Goal: Information Seeking & Learning: Learn about a topic

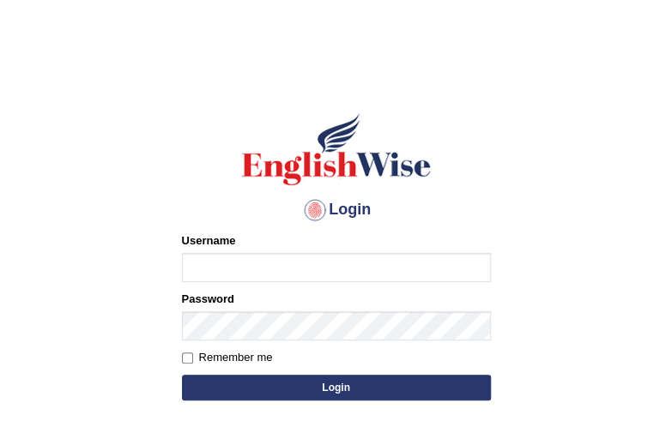
drag, startPoint x: 0, startPoint y: 0, endPoint x: 211, endPoint y: 258, distance: 333.5
click at [211, 258] on input "Username" at bounding box center [336, 267] width 309 height 29
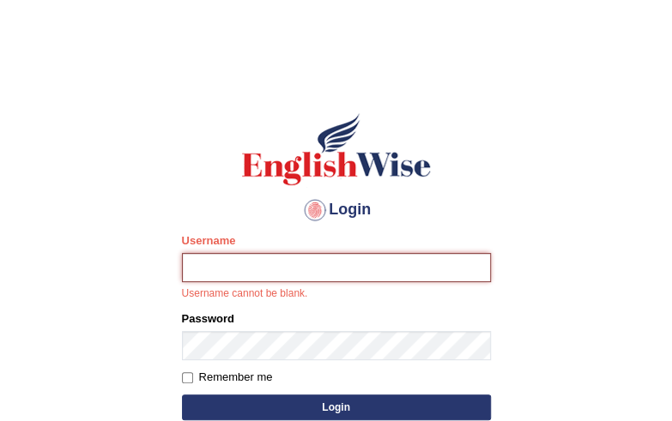
type input "mustafaD"
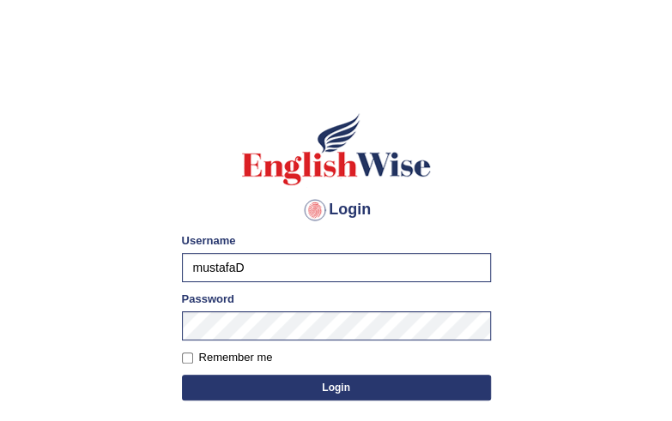
click at [310, 385] on button "Login" at bounding box center [336, 388] width 309 height 26
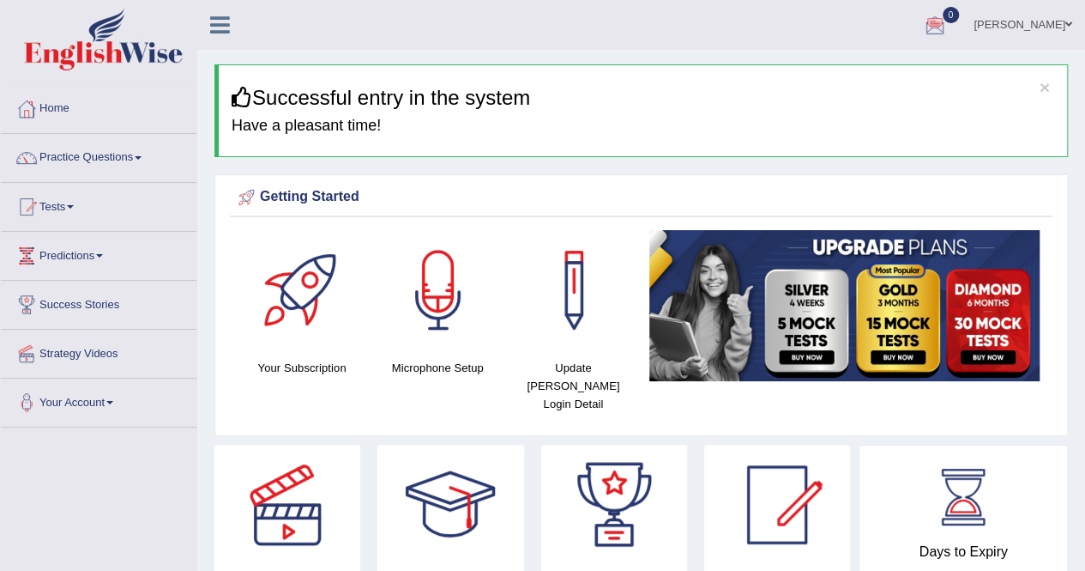
click at [138, 162] on link "Practice Questions" at bounding box center [99, 155] width 196 height 43
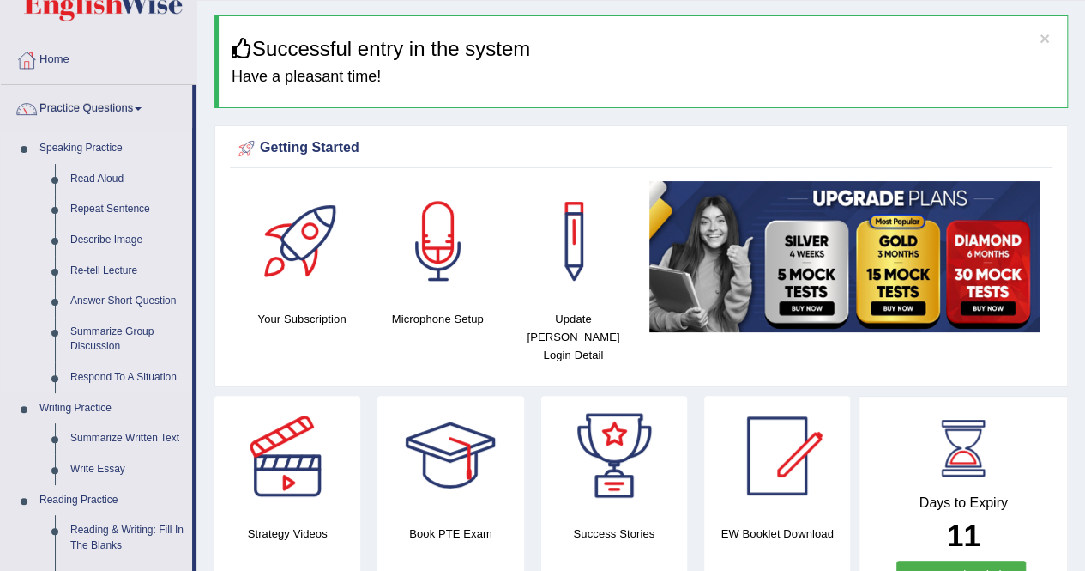
scroll to position [86, 0]
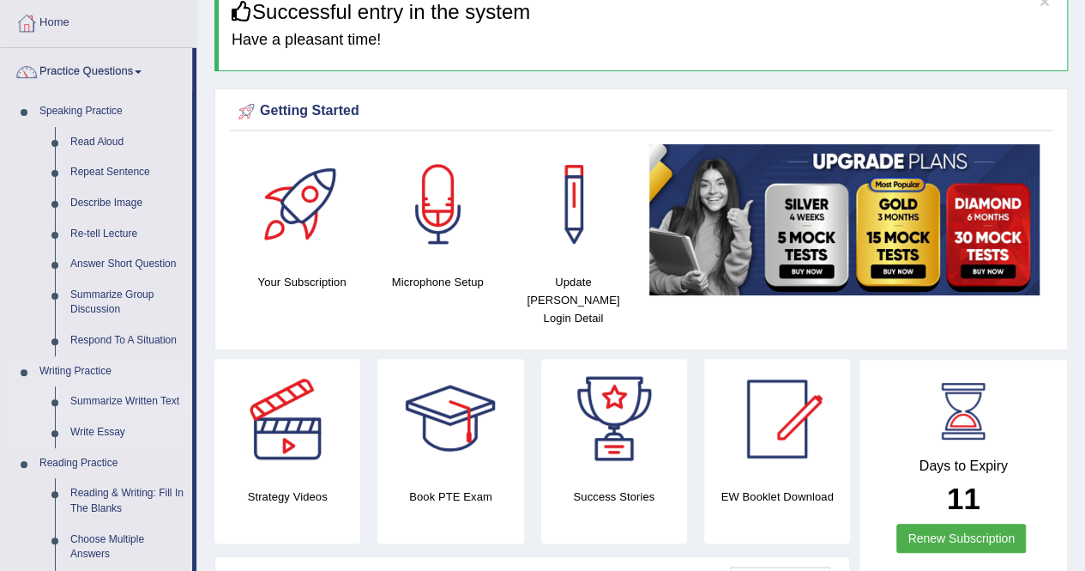
click at [125, 402] on link "Summarize Written Text" at bounding box center [128, 401] width 130 height 31
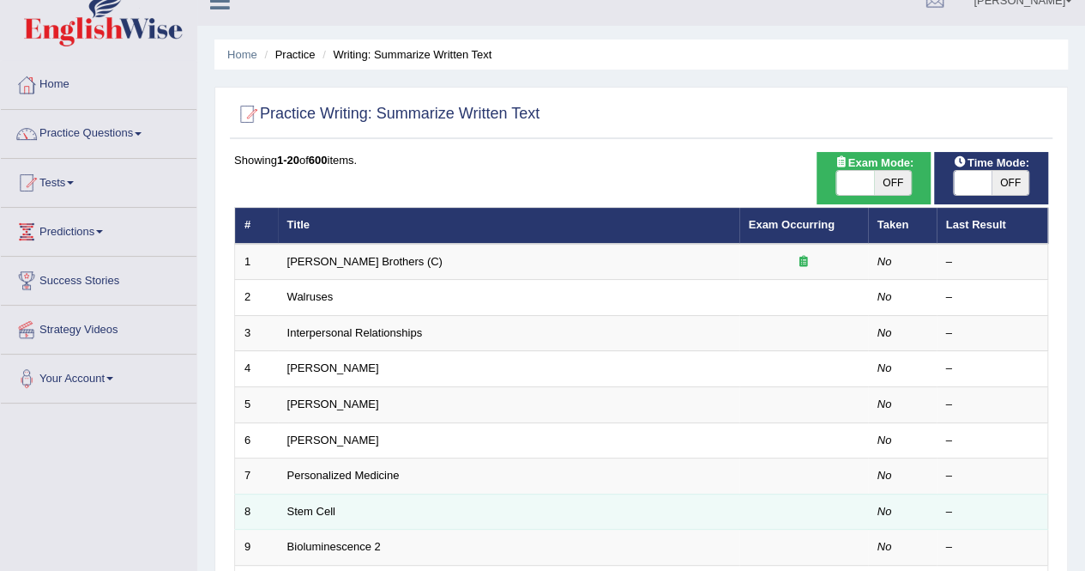
scroll to position [172, 0]
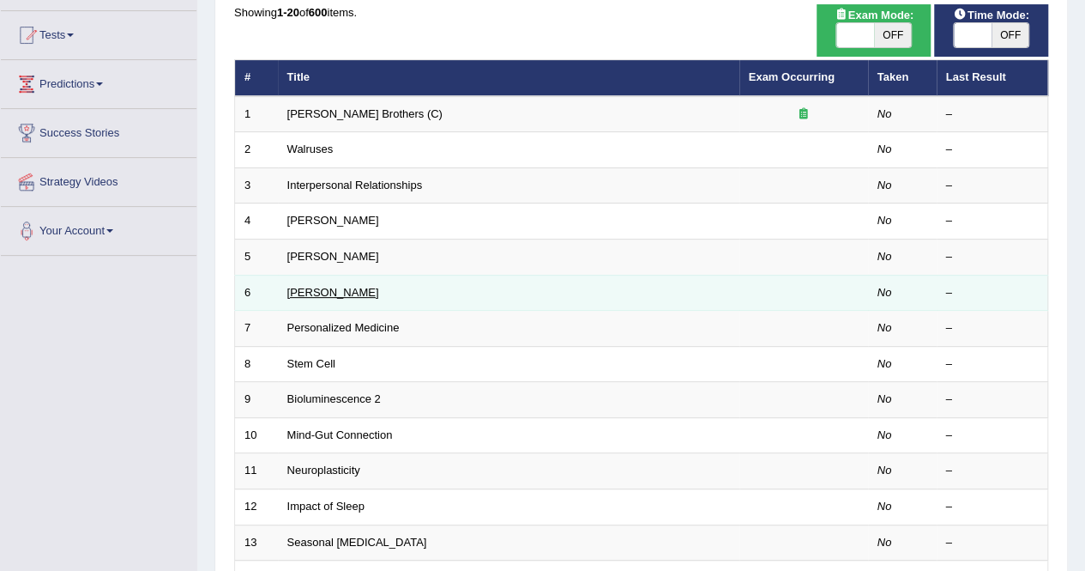
click at [307, 293] on link "[PERSON_NAME]" at bounding box center [333, 292] width 92 height 13
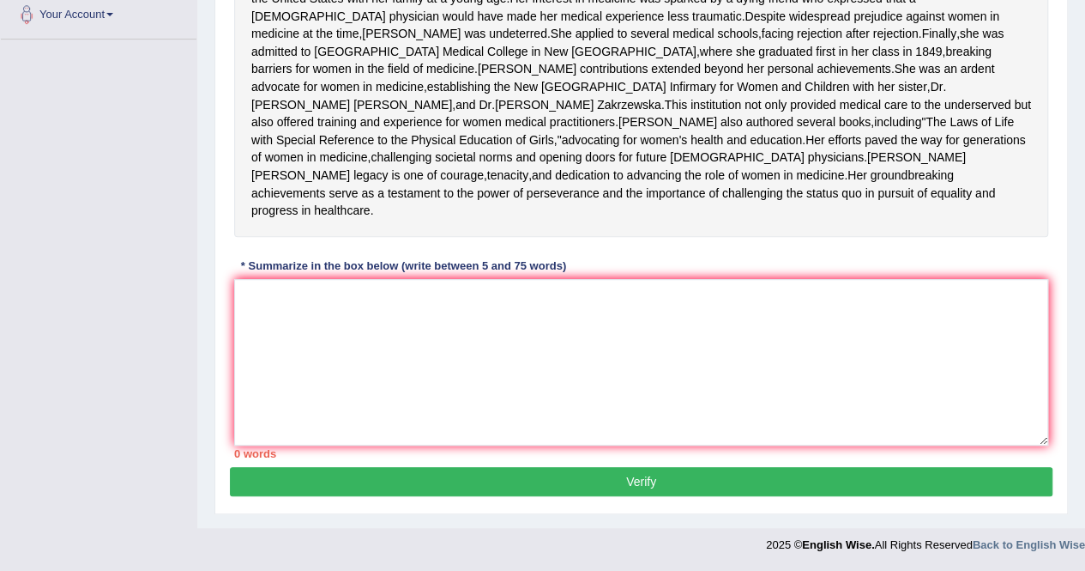
scroll to position [472, 0]
click at [487, 303] on textarea at bounding box center [641, 362] width 814 height 166
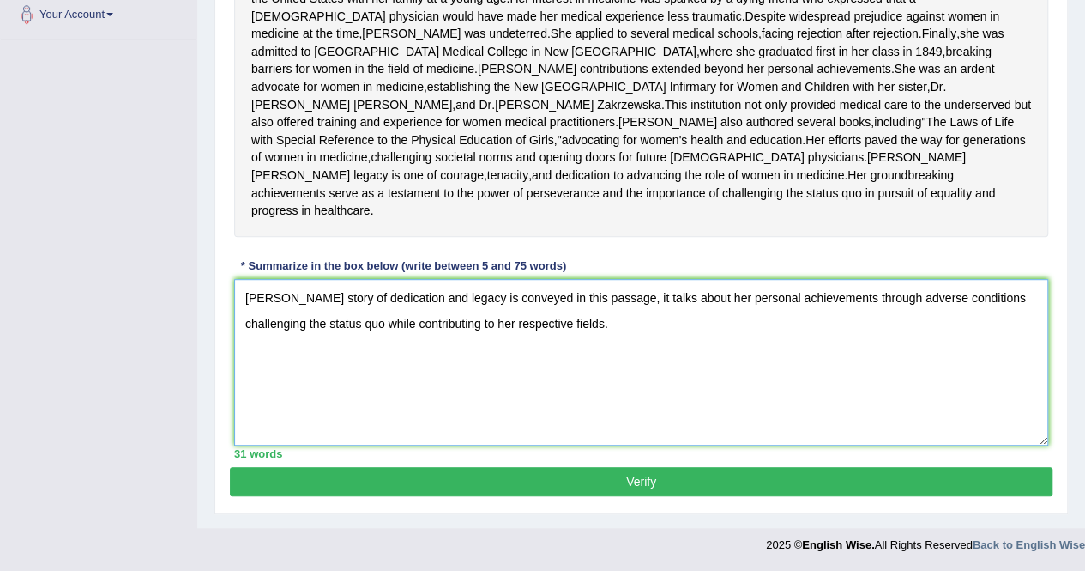
type textarea "Elizabeth Blackwell's story of dedication and legacy is conveyed in this passag…"
click at [643, 479] on button "Verify" at bounding box center [641, 481] width 823 height 29
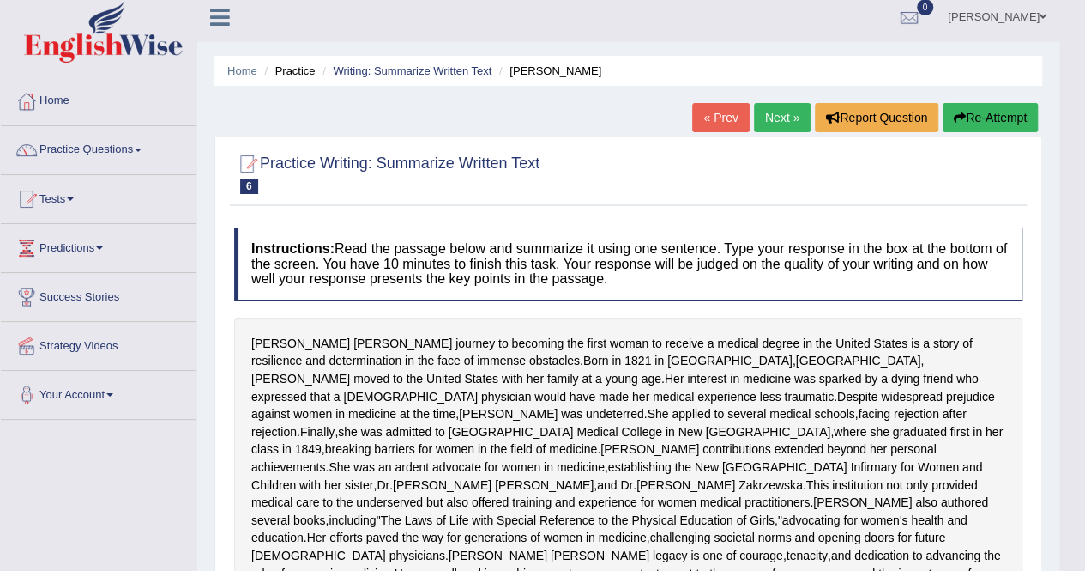
scroll to position [0, 0]
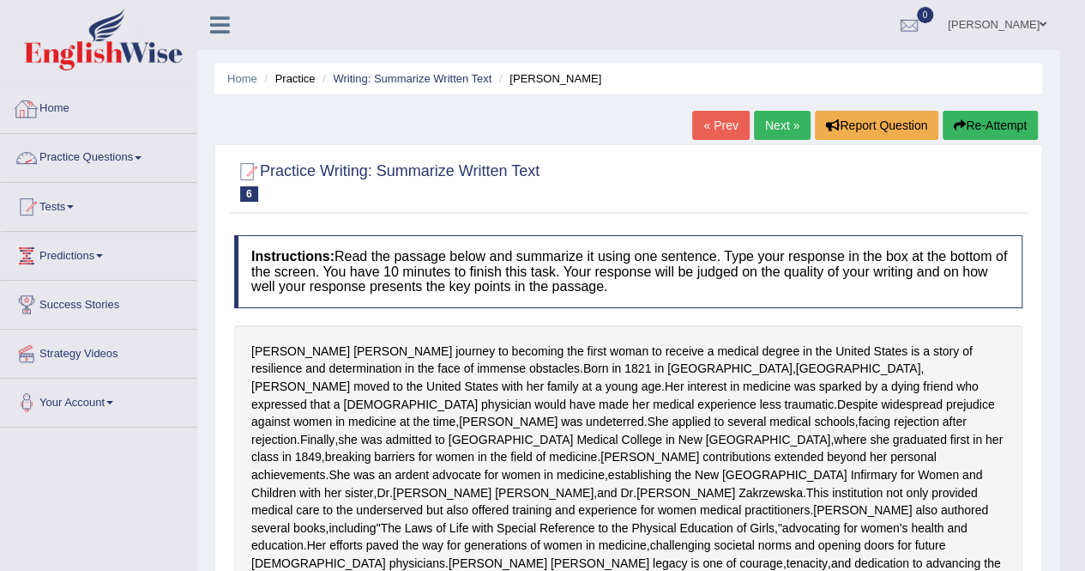
click at [118, 149] on link "Practice Questions" at bounding box center [99, 155] width 196 height 43
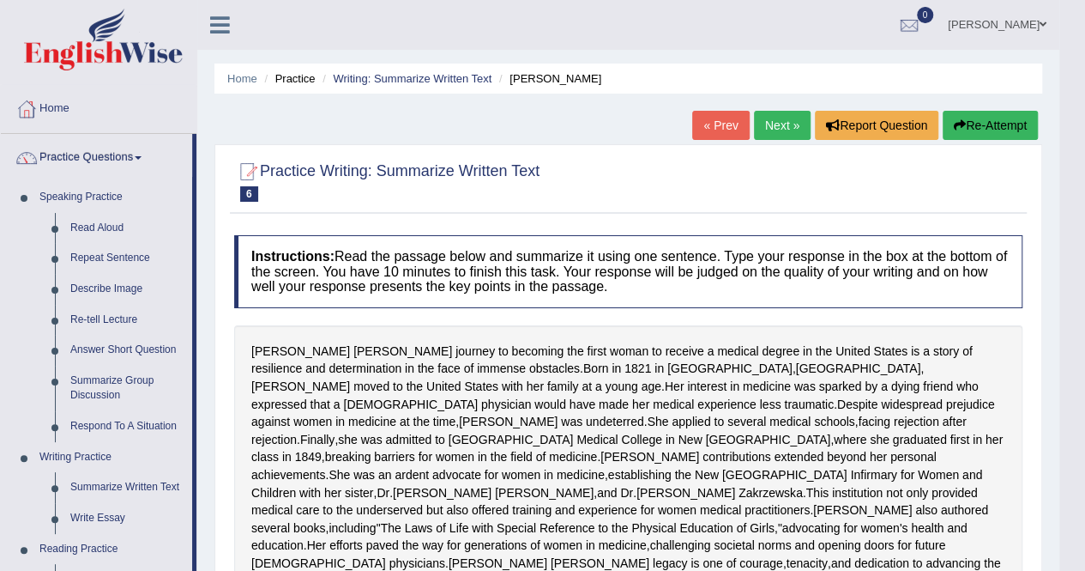
click at [118, 149] on link "Practice Questions" at bounding box center [96, 155] width 191 height 43
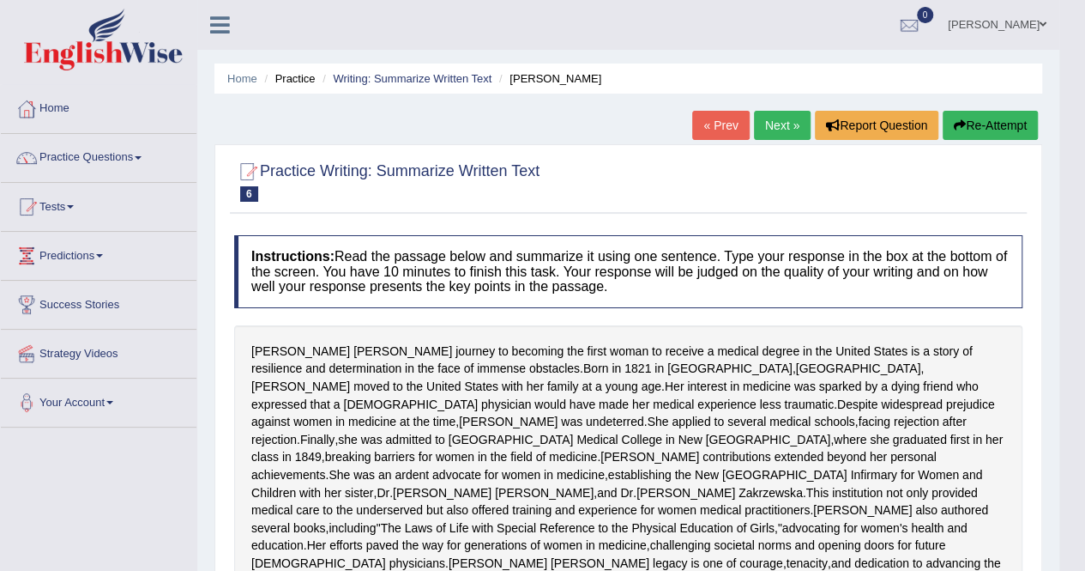
click at [118, 149] on link "Practice Questions" at bounding box center [99, 155] width 196 height 43
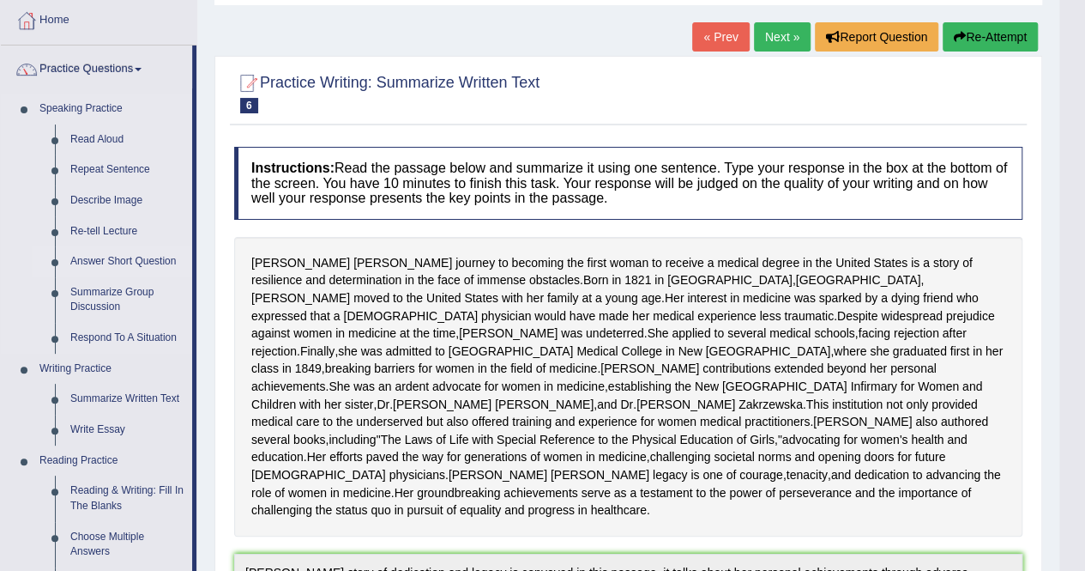
scroll to position [89, 0]
click at [84, 196] on link "Describe Image" at bounding box center [128, 199] width 130 height 31
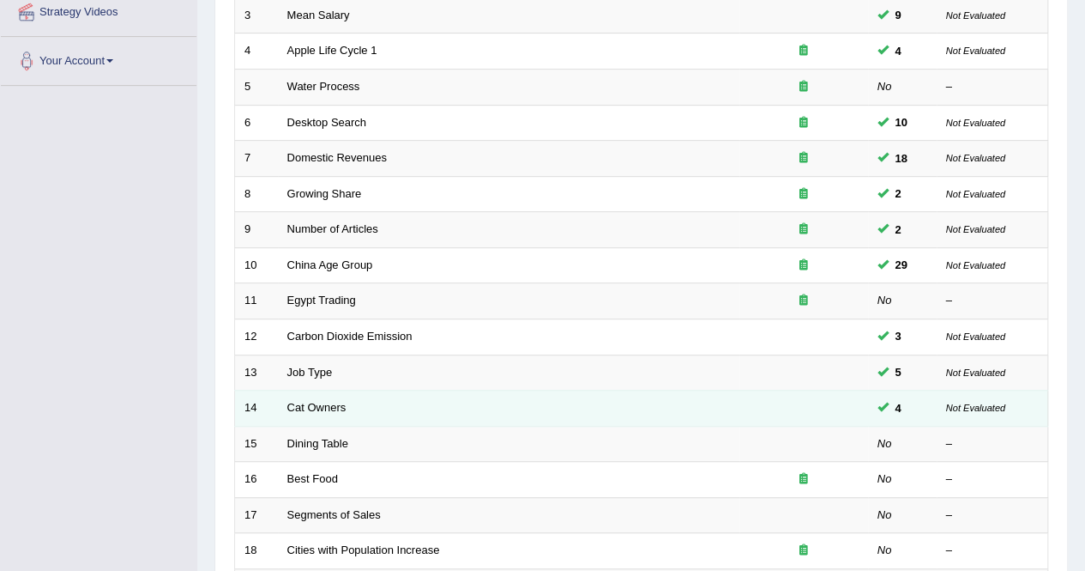
scroll to position [343, 0]
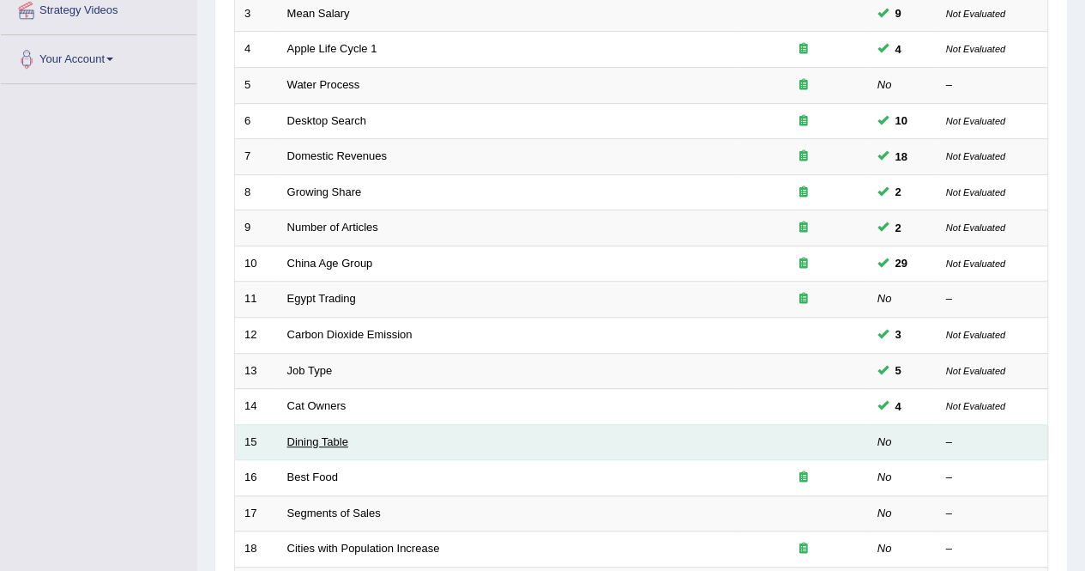
click at [316, 438] on link "Dining Table" at bounding box center [317, 441] width 61 height 13
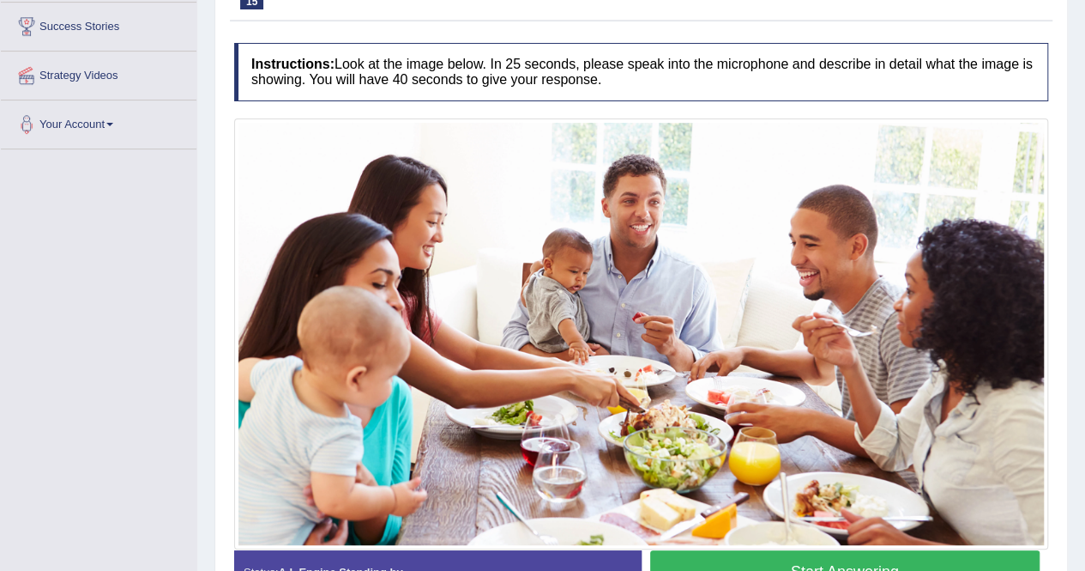
scroll to position [281, 0]
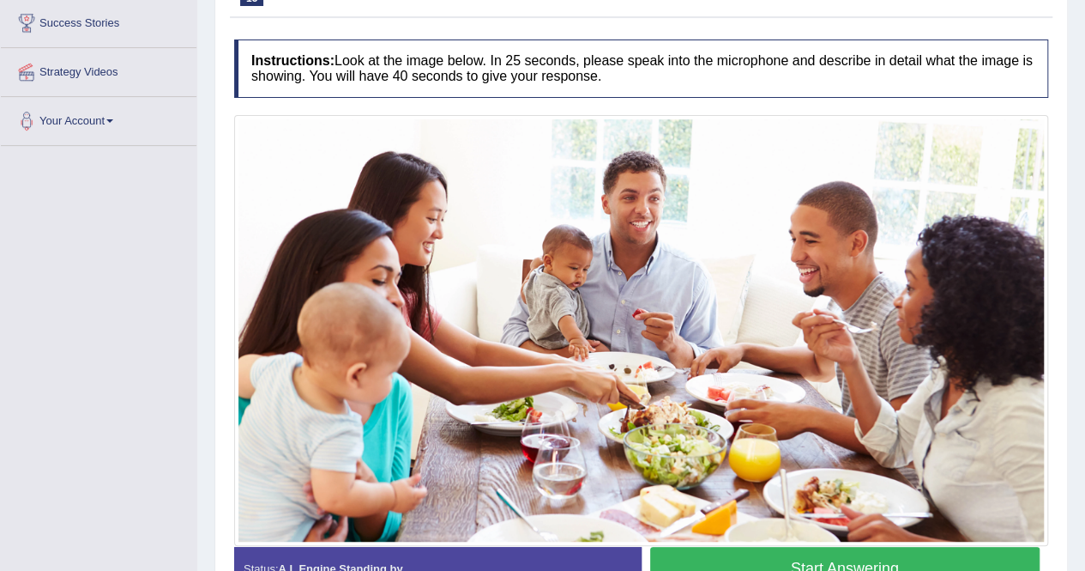
click at [451, 322] on img at bounding box center [642, 330] width 806 height 422
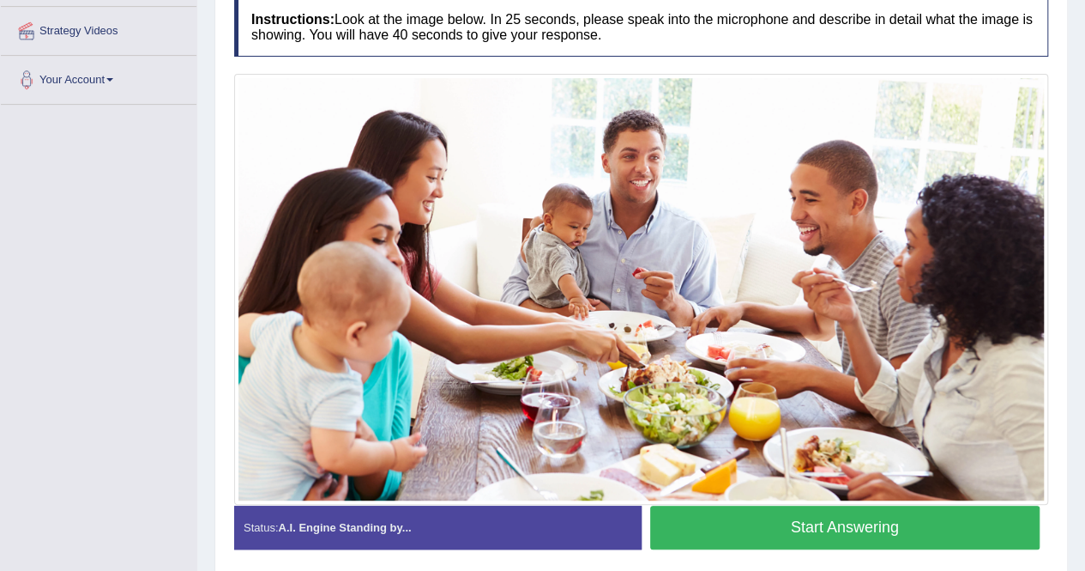
scroll to position [322, 0]
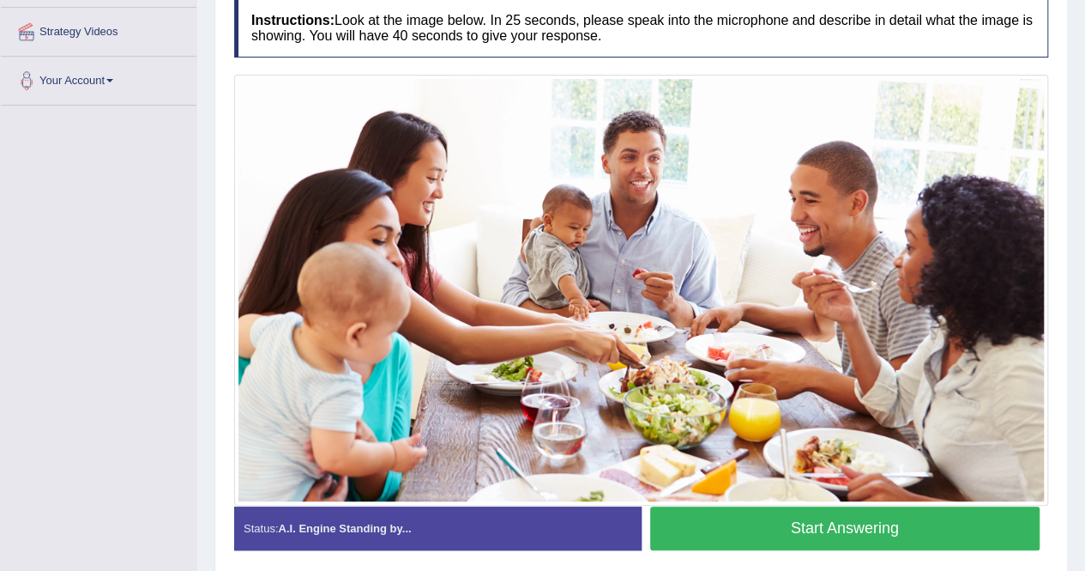
click at [865, 521] on button "Start Answering" at bounding box center [845, 528] width 390 height 44
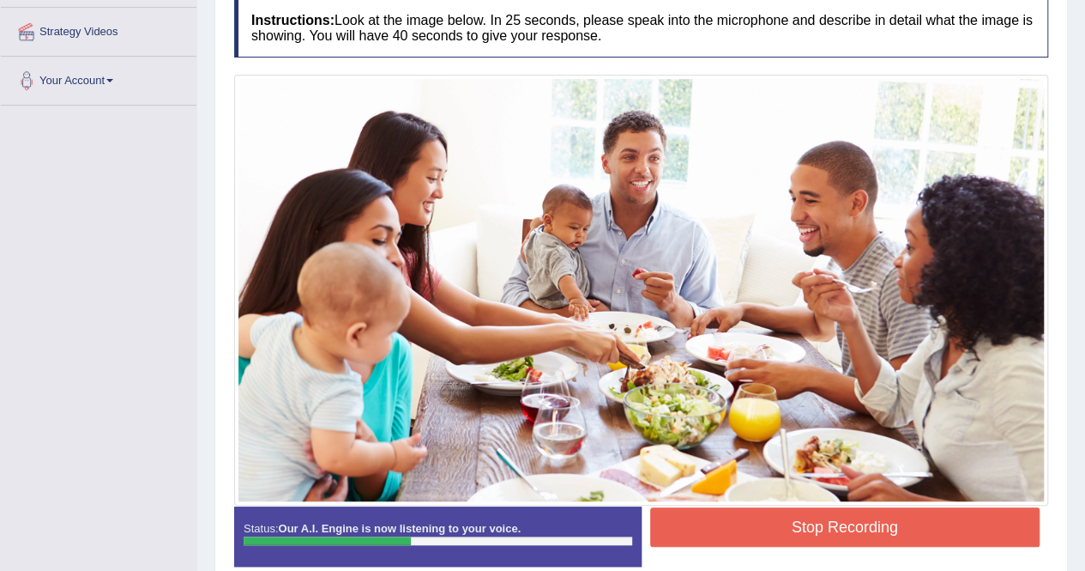
click at [865, 520] on button "Stop Recording" at bounding box center [845, 526] width 390 height 39
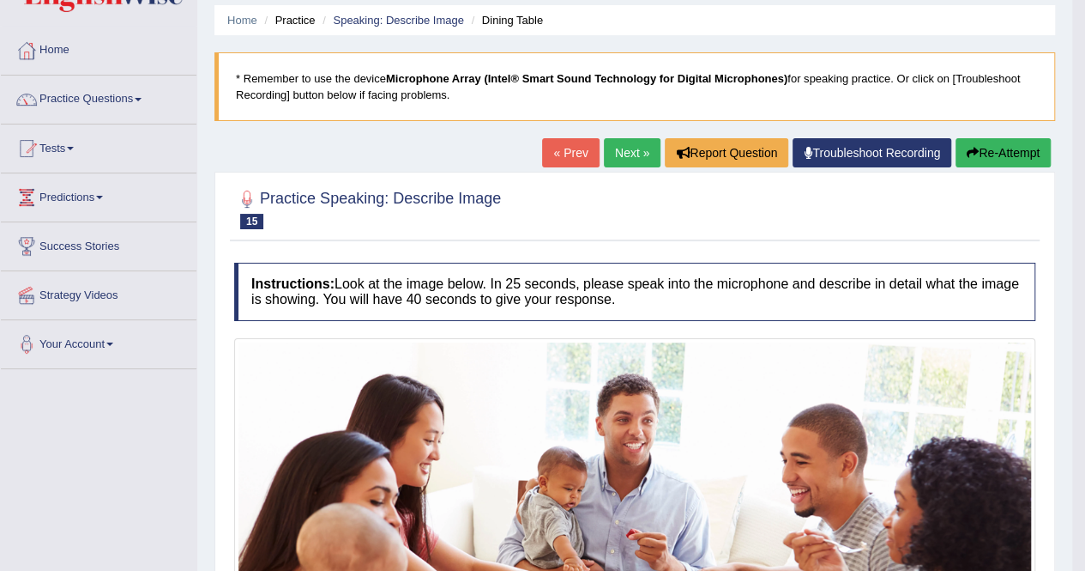
scroll to position [55, 0]
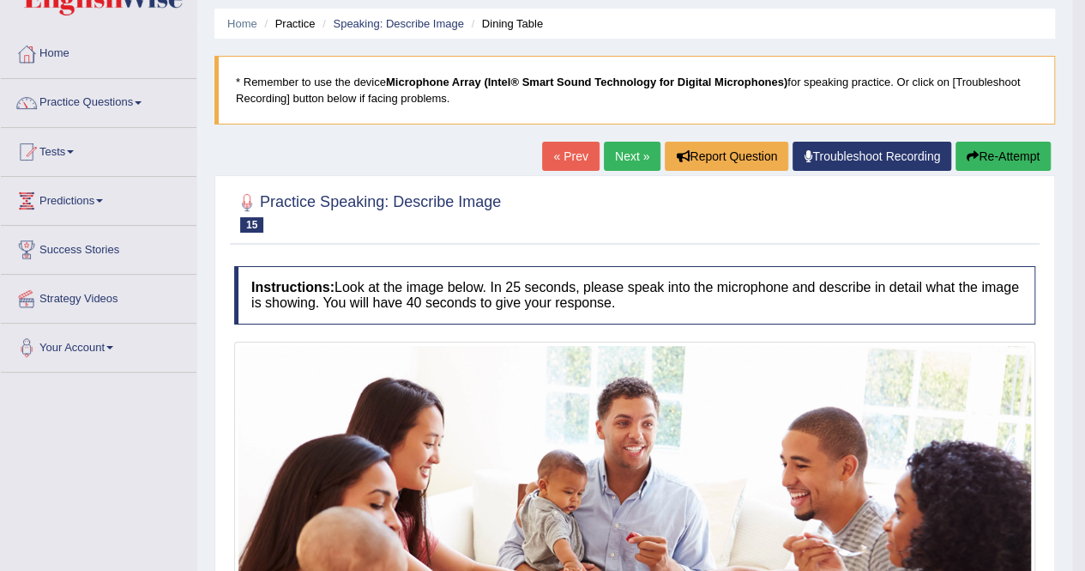
click at [626, 155] on link "Next »" at bounding box center [632, 156] width 57 height 29
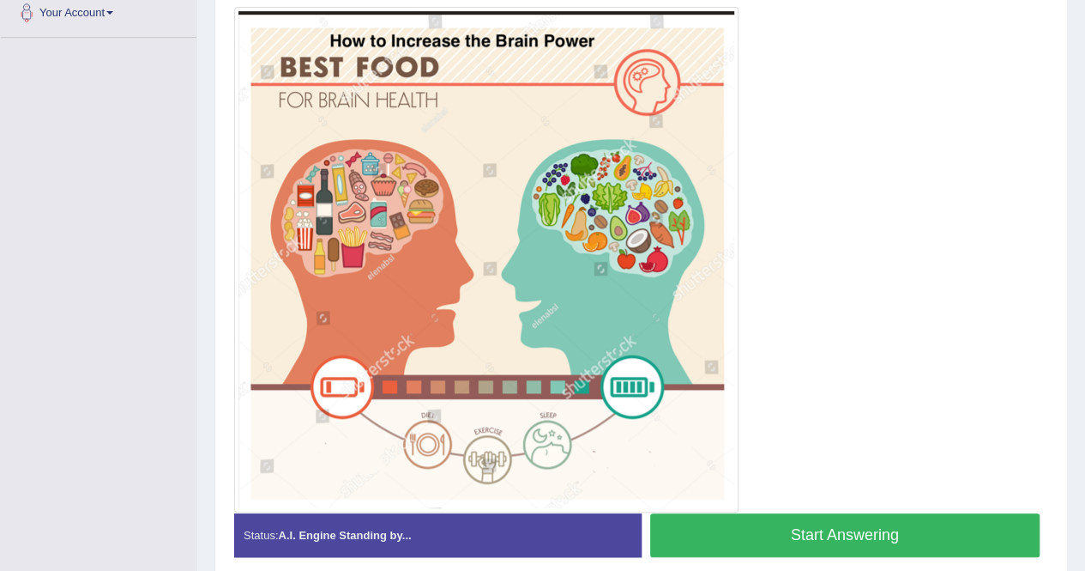
scroll to position [390, 0]
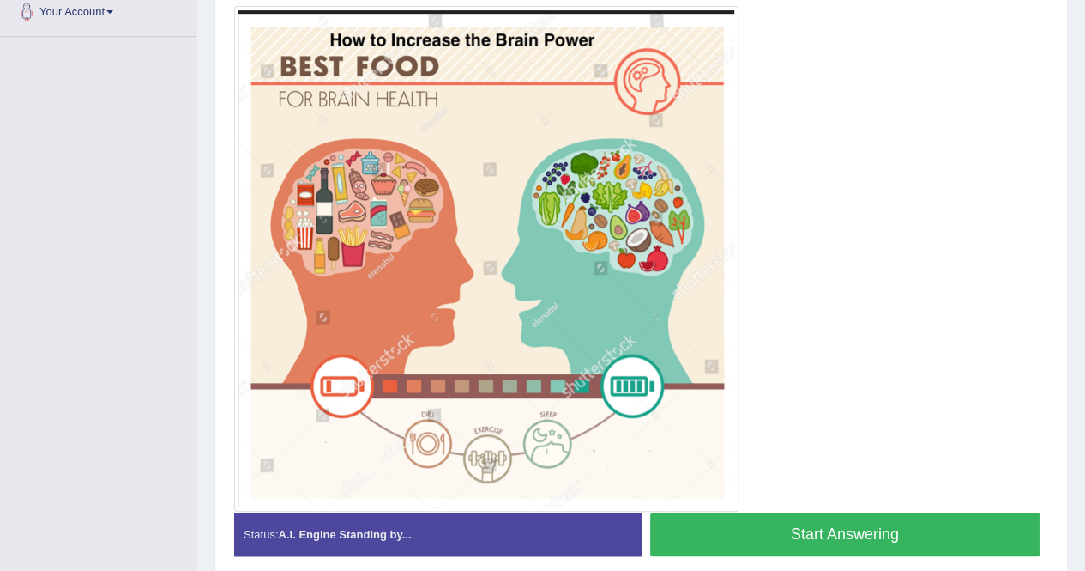
click at [762, 536] on button "Start Answering" at bounding box center [845, 534] width 390 height 44
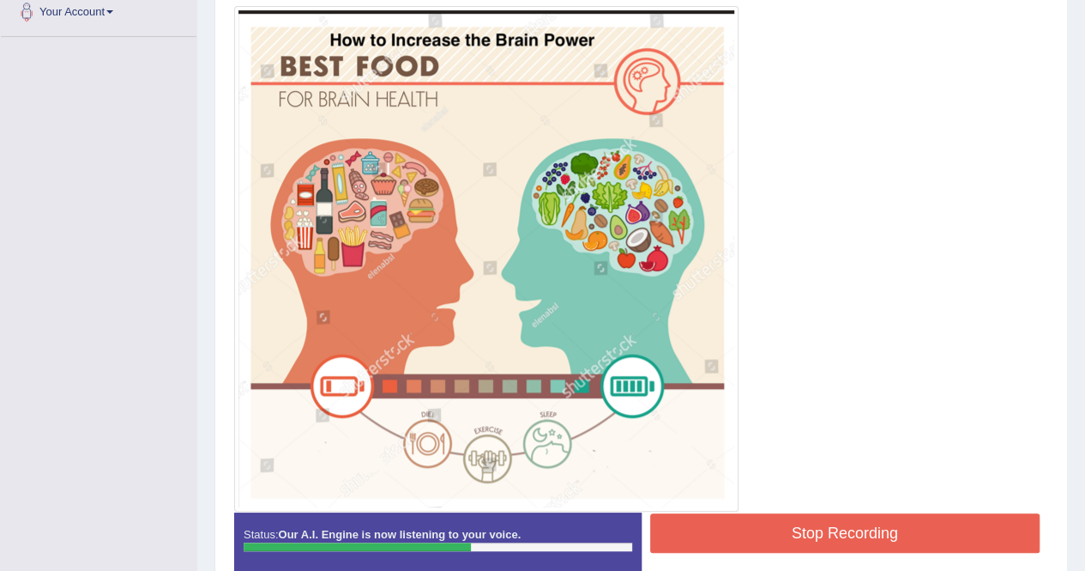
click at [851, 536] on button "Stop Recording" at bounding box center [845, 532] width 390 height 39
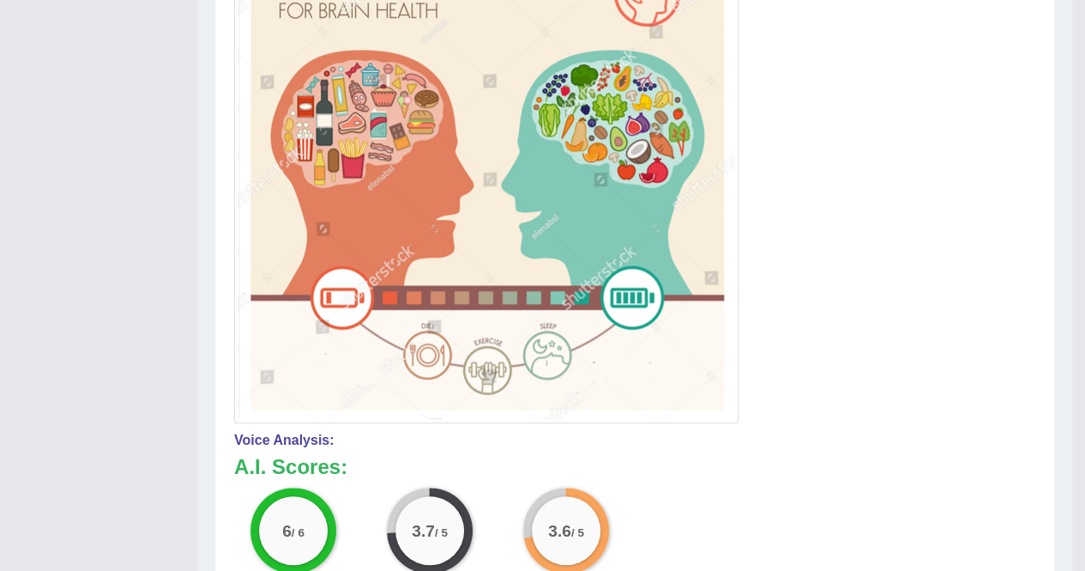
scroll to position [136, 0]
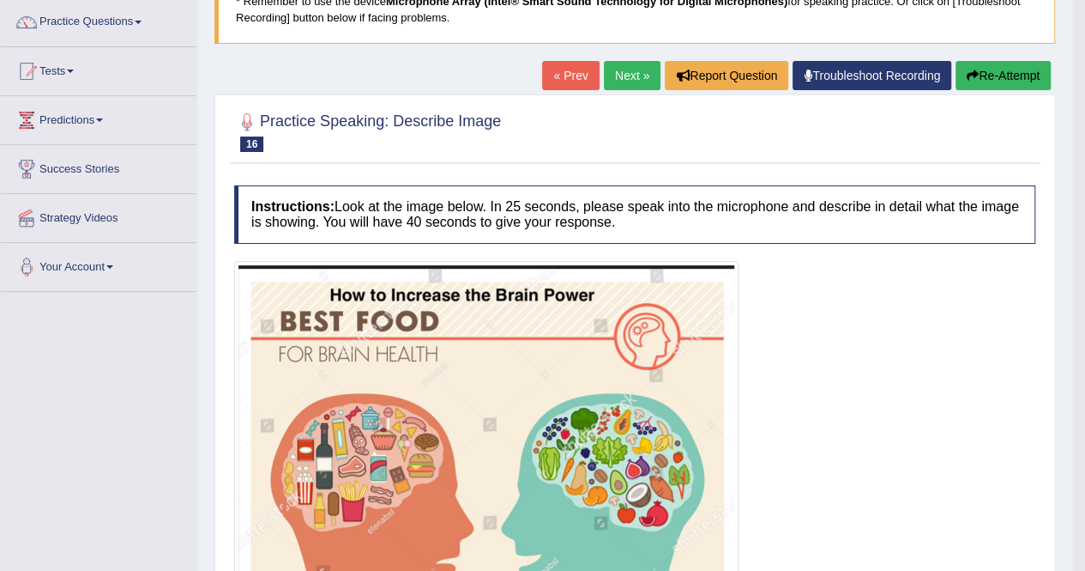
click at [618, 75] on link "Next »" at bounding box center [632, 75] width 57 height 29
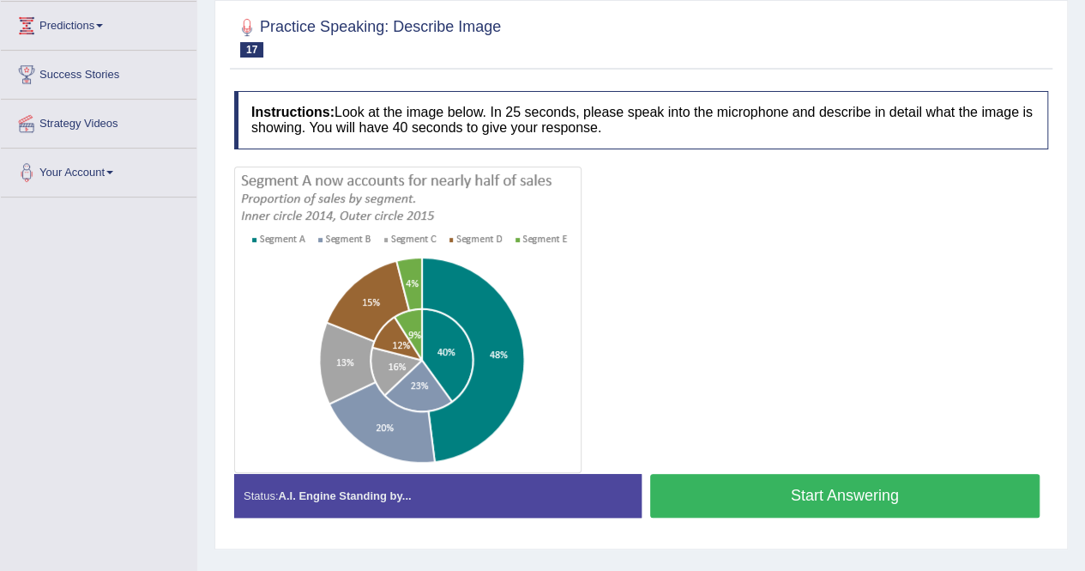
scroll to position [257, 0]
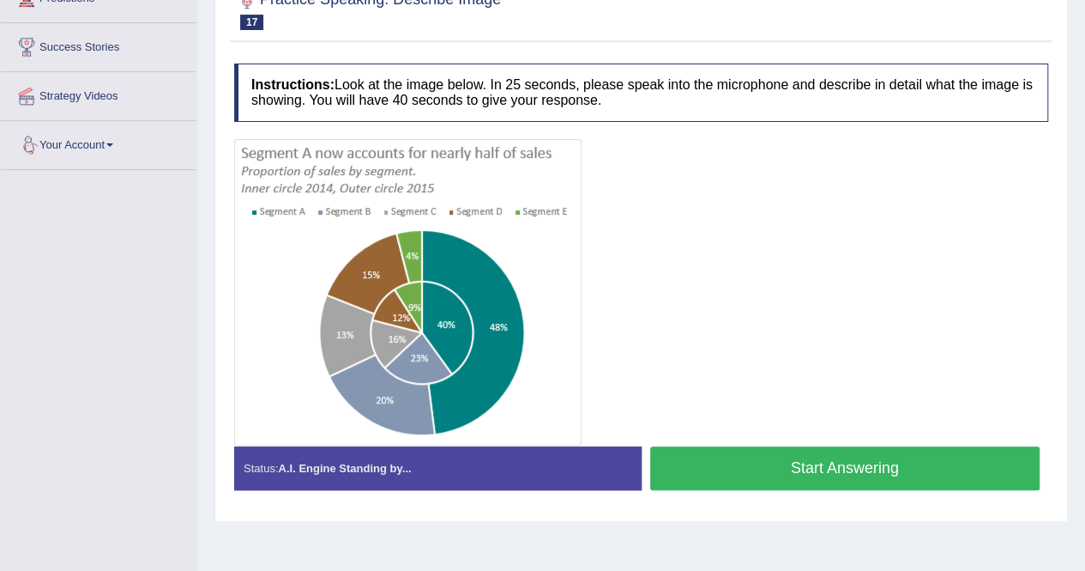
click at [732, 466] on button "Start Answering" at bounding box center [845, 468] width 390 height 44
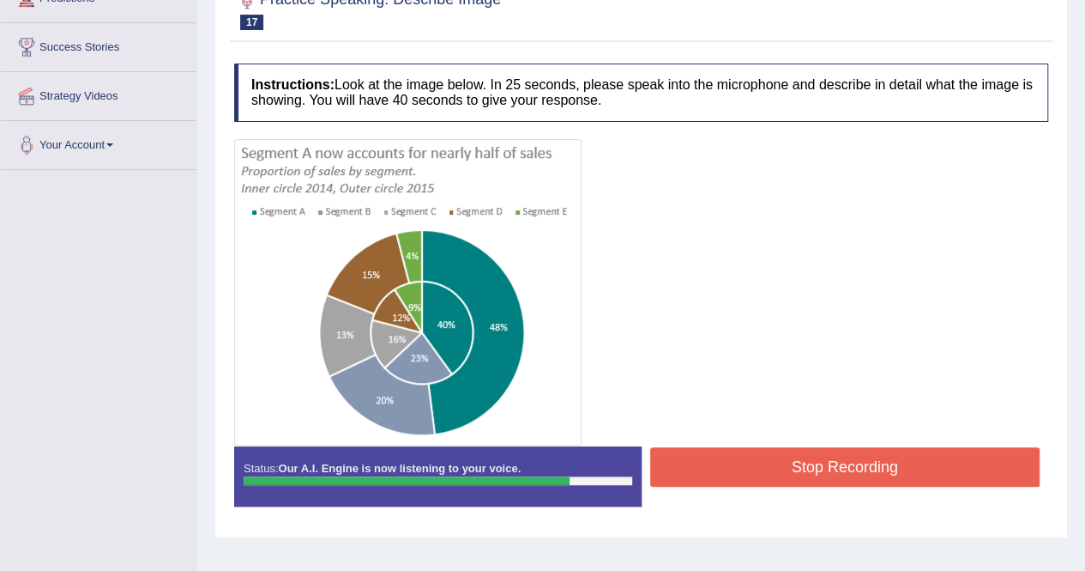
click at [993, 462] on button "Stop Recording" at bounding box center [845, 466] width 390 height 39
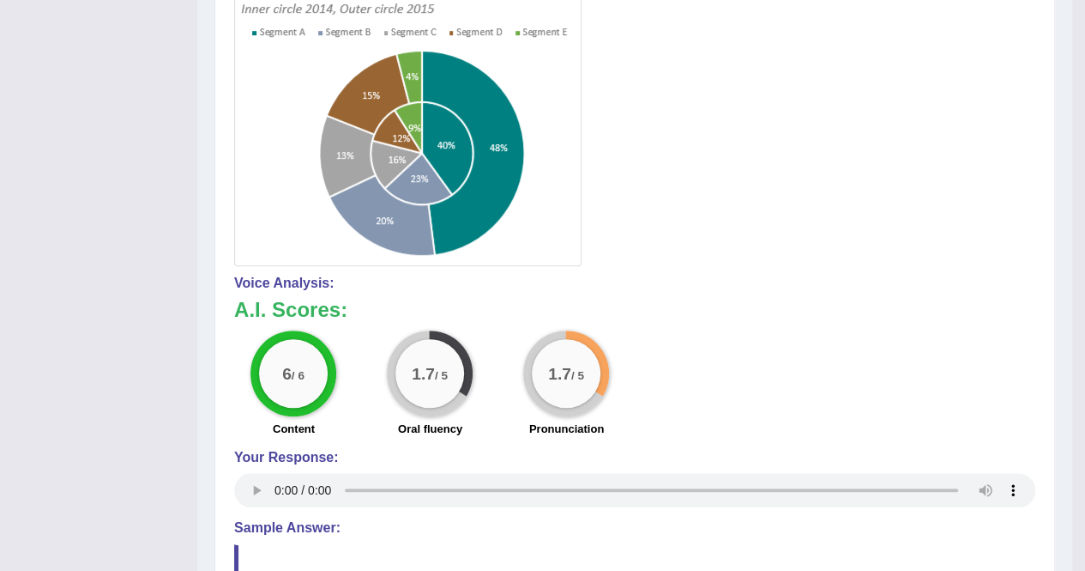
scroll to position [463, 0]
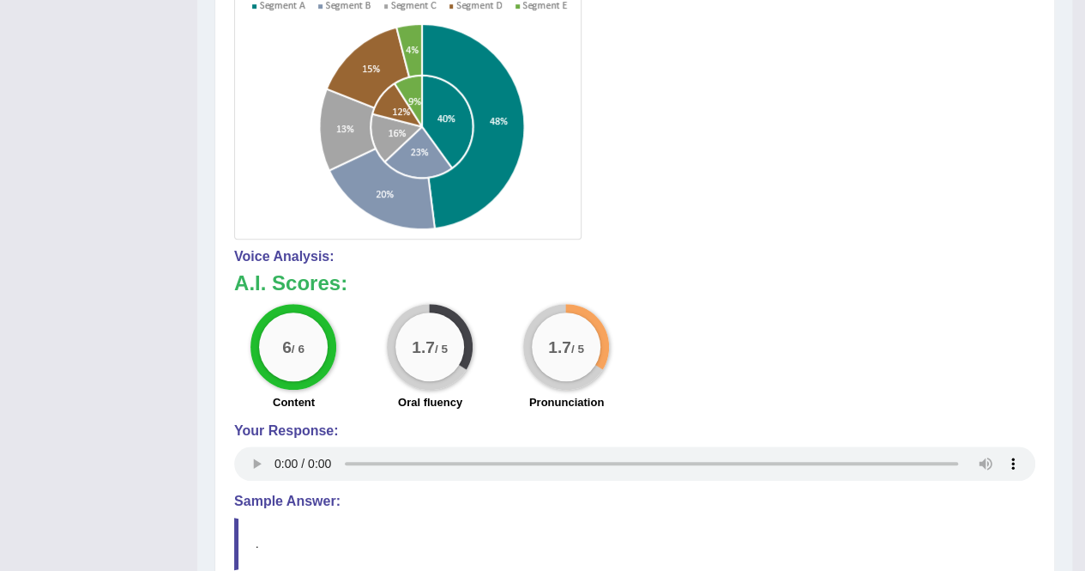
drag, startPoint x: 757, startPoint y: 549, endPoint x: 770, endPoint y: 441, distance: 109.0
click at [770, 441] on div "Instructions: Look at the image below. In 25 seconds, please speak into the mic…" at bounding box center [635, 259] width 810 height 820
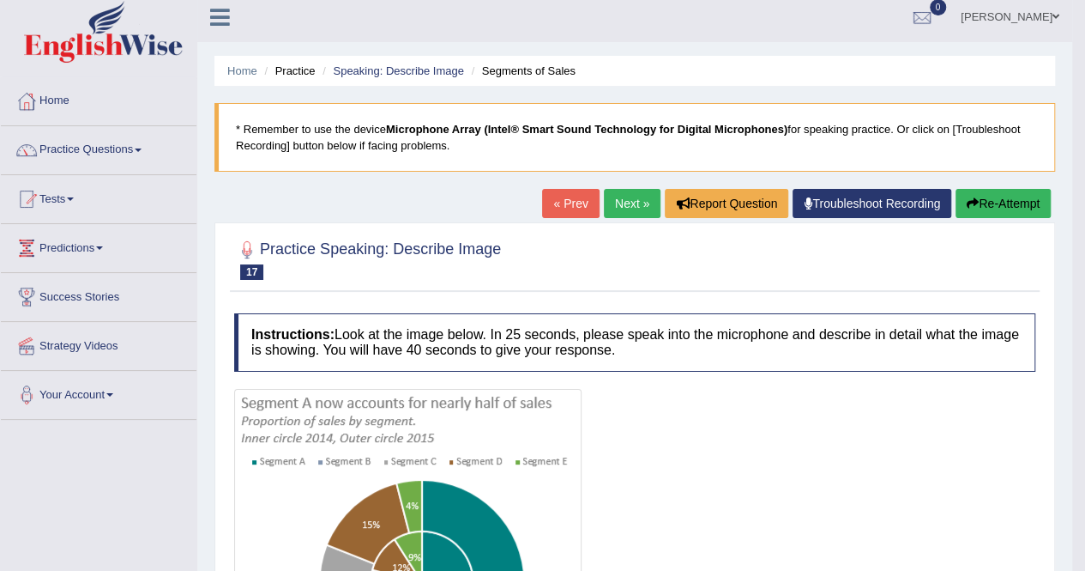
scroll to position [0, 0]
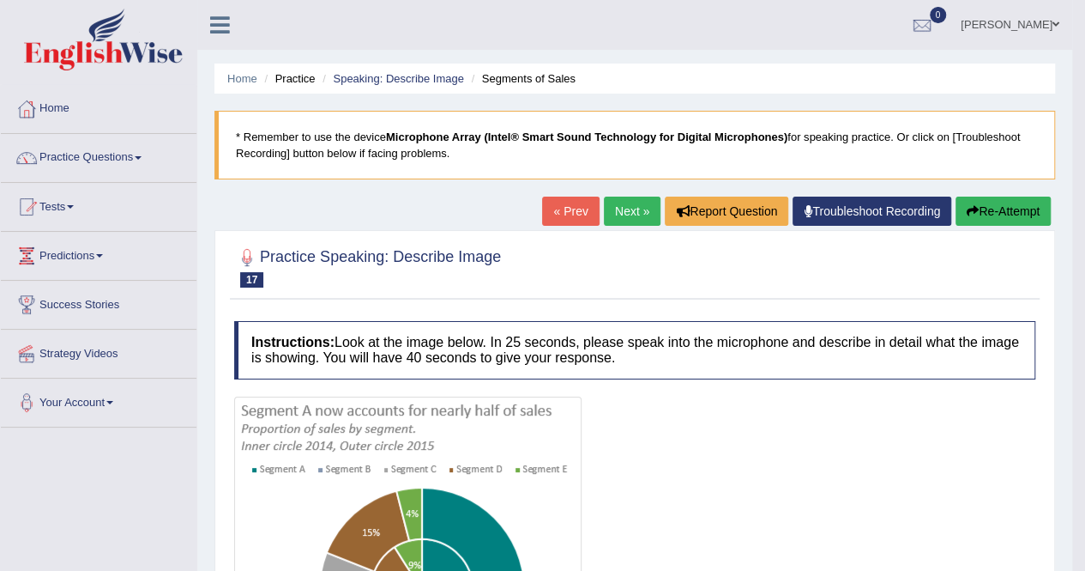
click at [991, 207] on button "Re-Attempt" at bounding box center [1003, 210] width 95 height 29
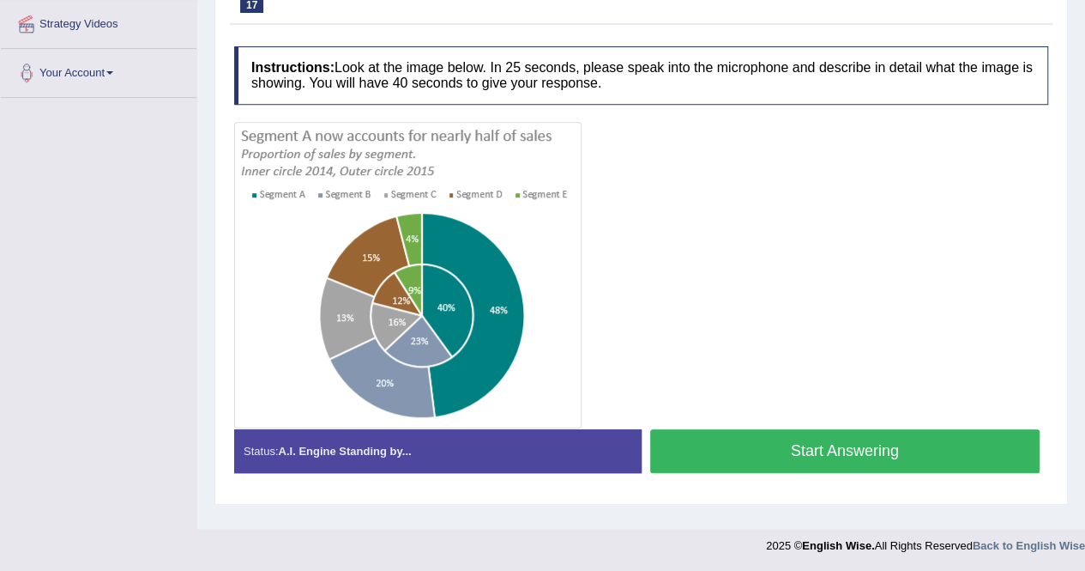
click at [767, 438] on button "Start Answering" at bounding box center [845, 451] width 390 height 44
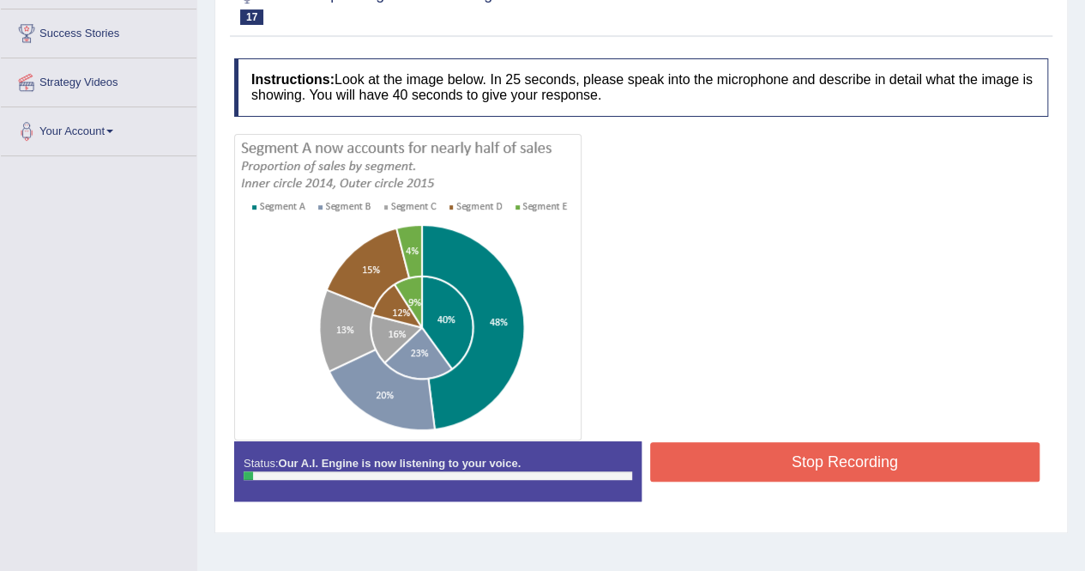
scroll to position [244, 0]
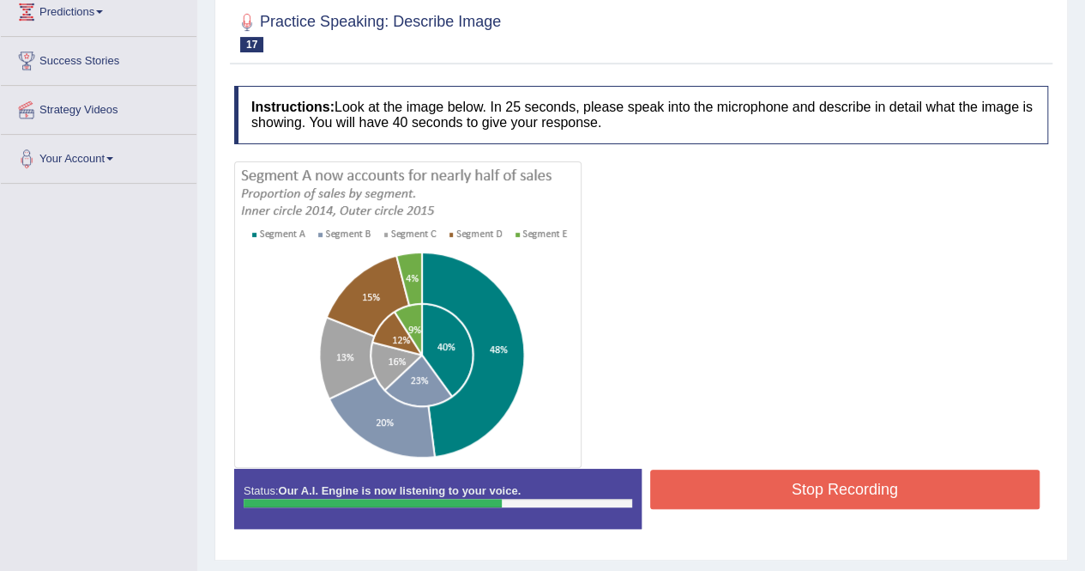
click at [877, 496] on button "Stop Recording" at bounding box center [845, 488] width 390 height 39
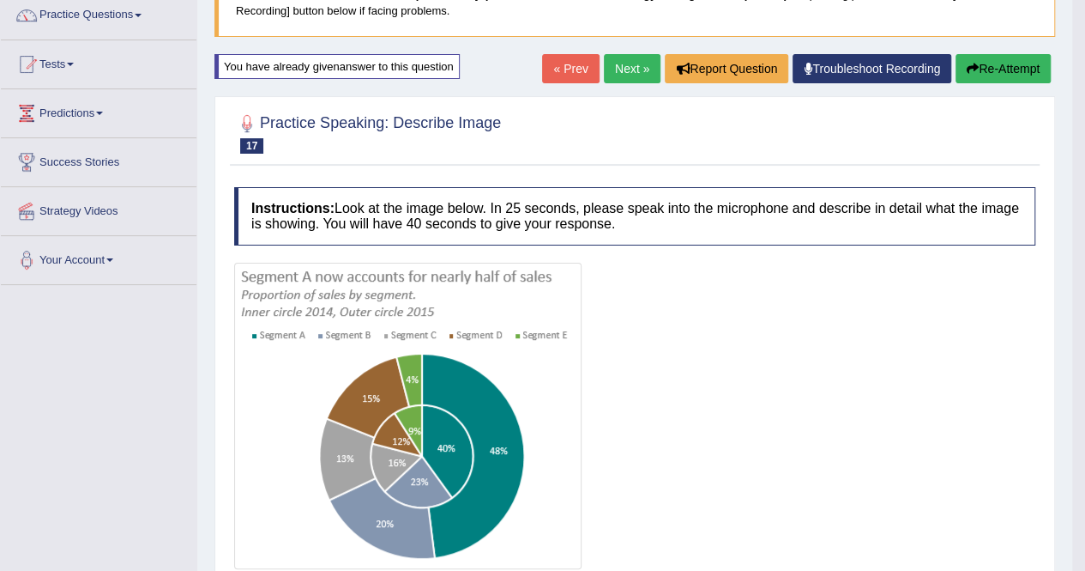
scroll to position [0, 0]
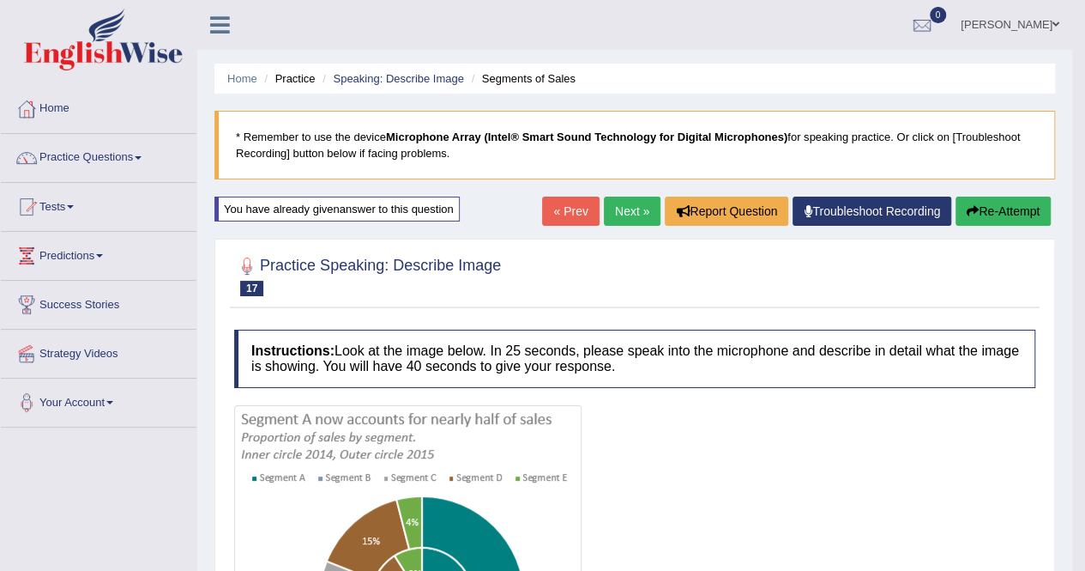
click at [618, 205] on link "Next »" at bounding box center [632, 210] width 57 height 29
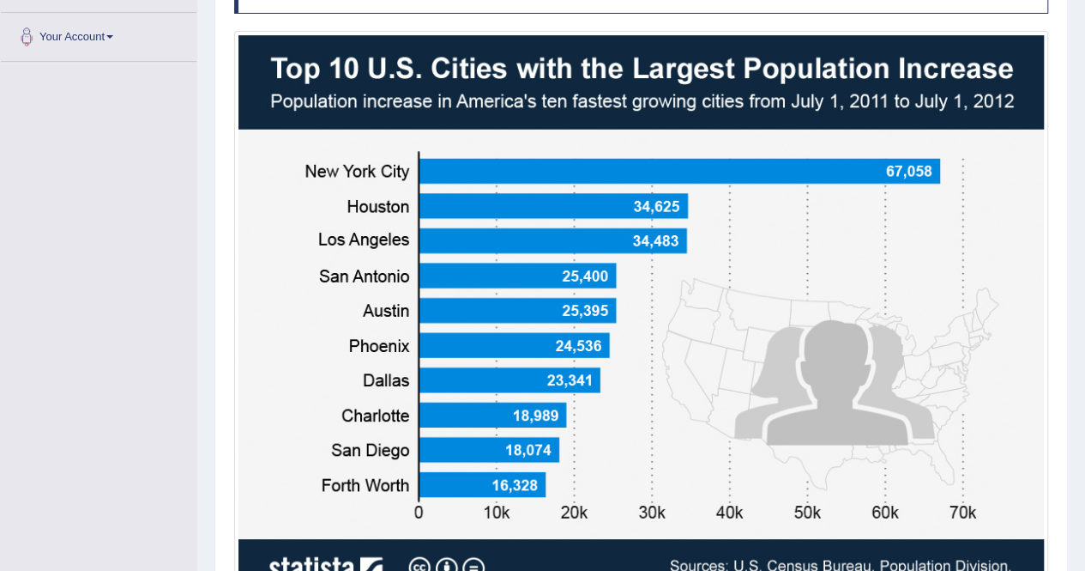
scroll to position [22, 0]
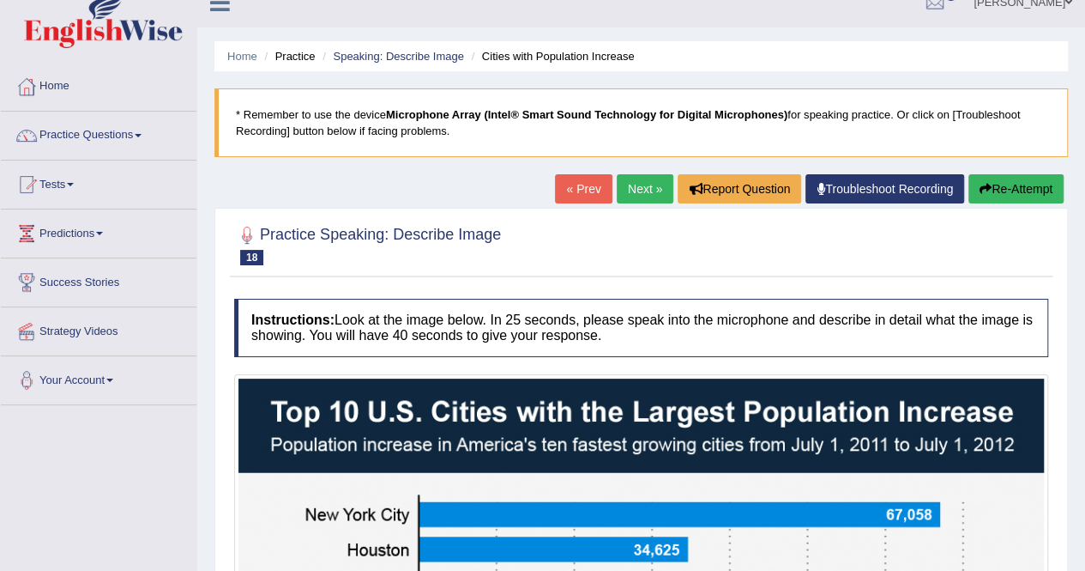
click at [631, 198] on link "Next »" at bounding box center [645, 188] width 57 height 29
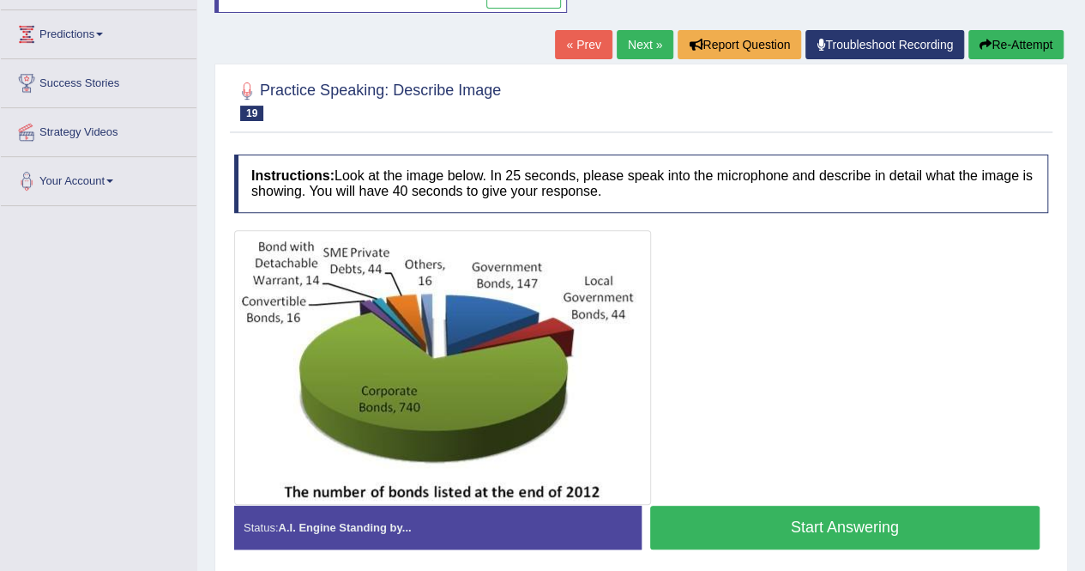
scroll to position [329, 0]
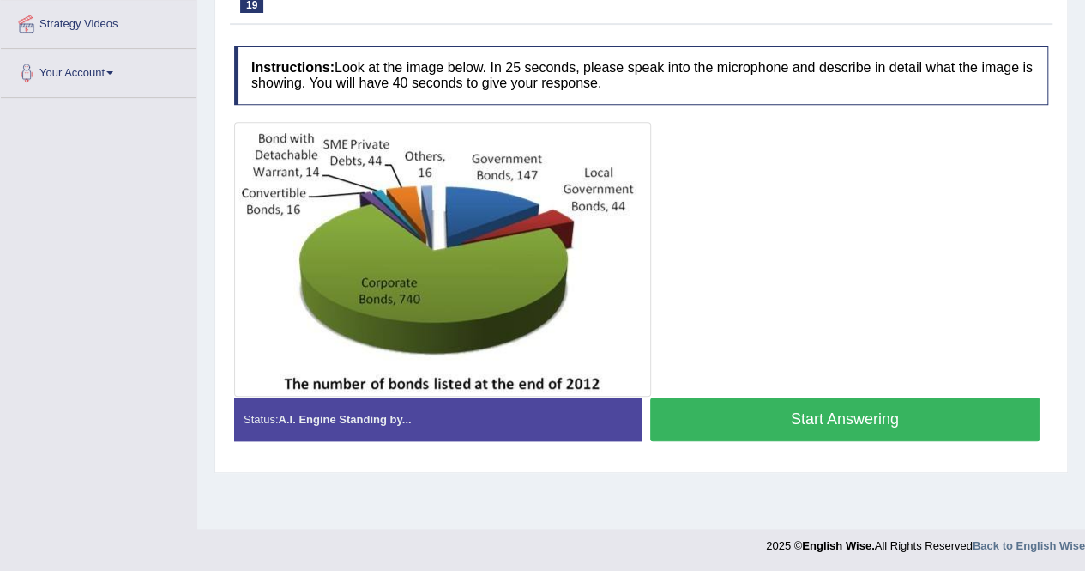
click at [269, 199] on img at bounding box center [443, 259] width 408 height 266
click at [302, 168] on img at bounding box center [443, 259] width 408 height 266
click at [355, 137] on img at bounding box center [443, 259] width 408 height 266
click at [606, 179] on img at bounding box center [443, 259] width 408 height 266
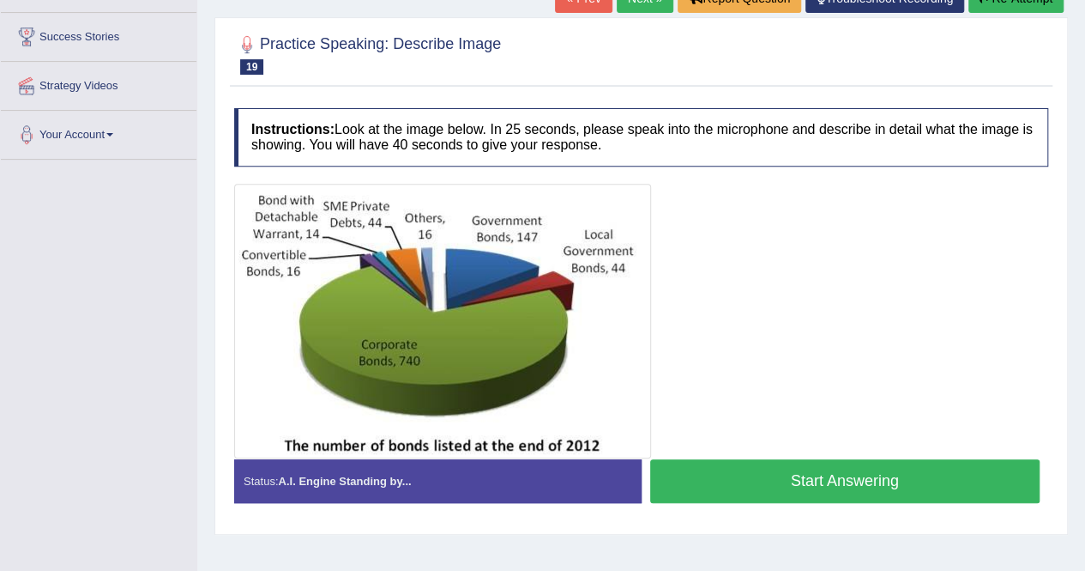
scroll to position [158, 0]
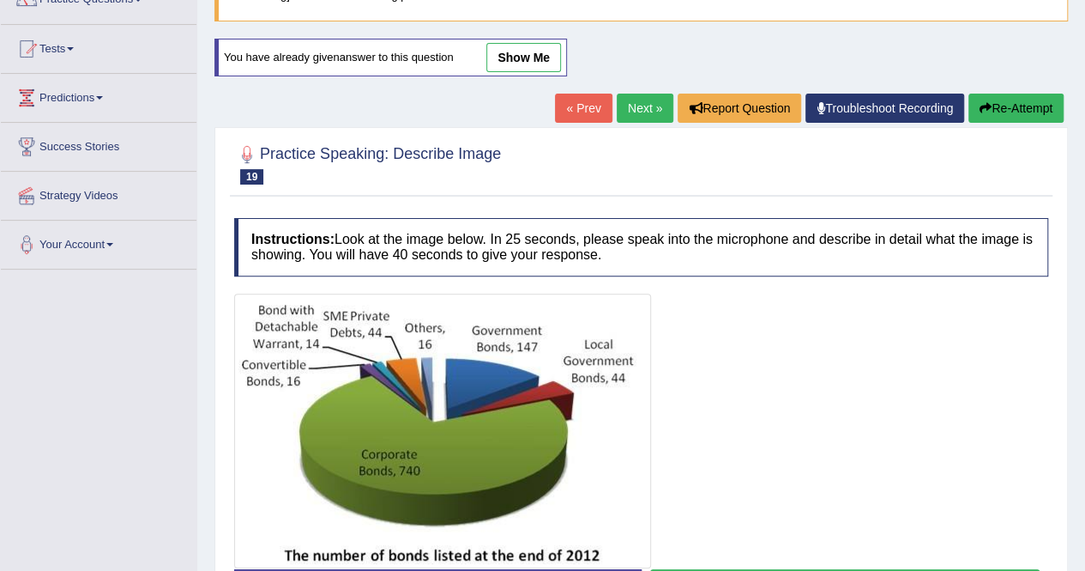
click at [627, 106] on link "Next »" at bounding box center [645, 108] width 57 height 29
